Goal: Book appointment/travel/reservation

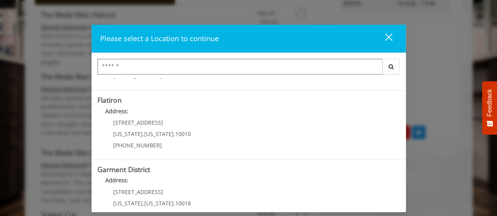
scroll to position [203, 0]
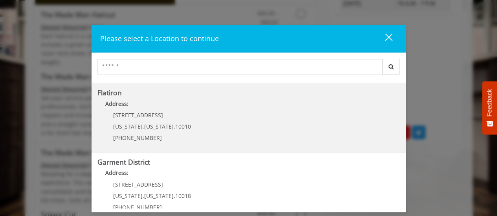
drag, startPoint x: 170, startPoint y: 108, endPoint x: 130, endPoint y: 136, distance: 49.1
click at [130, 136] on span "(917) 475-1765" at bounding box center [137, 137] width 49 height 7
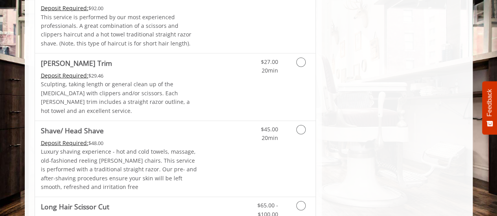
scroll to position [904, 0]
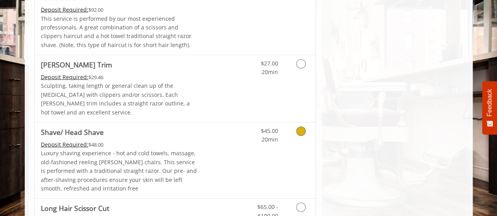
click at [299, 127] on icon "Grooming services" at bounding box center [300, 131] width 9 height 9
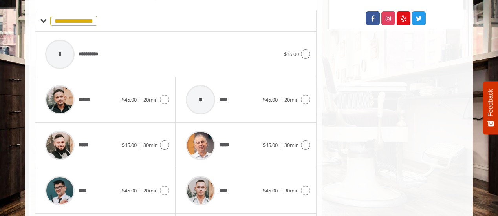
scroll to position [414, 0]
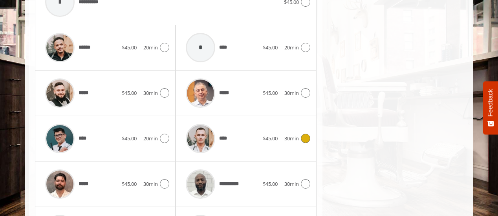
click at [303, 137] on icon at bounding box center [305, 138] width 9 height 9
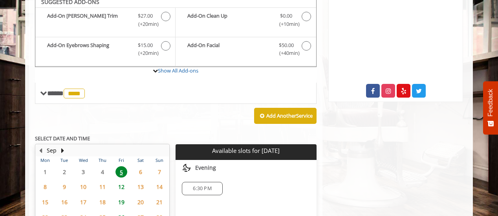
scroll to position [283, 0]
